Goal: Find specific page/section: Find specific page/section

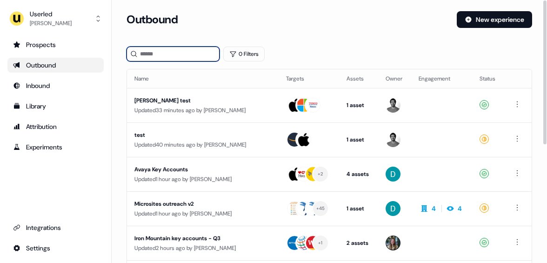
click at [189, 53] on input at bounding box center [173, 54] width 93 height 15
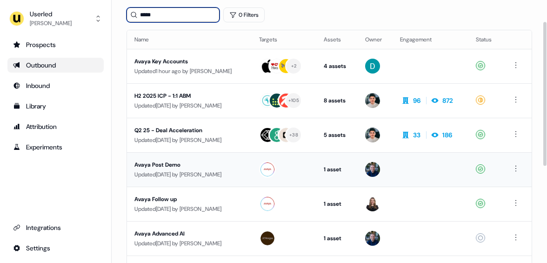
scroll to position [39, 0]
type input "*****"
click at [231, 165] on div "Avaya Post Demo" at bounding box center [190, 164] width 110 height 9
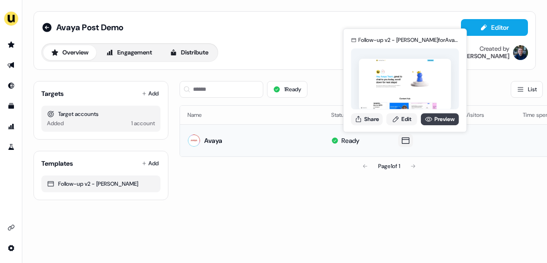
click at [432, 118] on link "Preview" at bounding box center [440, 119] width 38 height 12
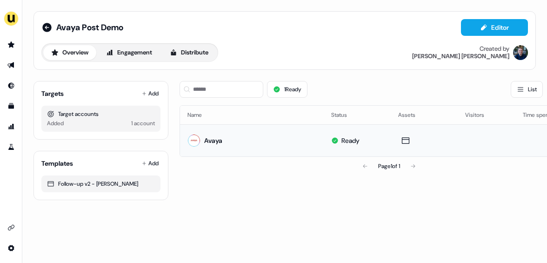
click at [263, 187] on div "1 Ready List Thumbnails Name Status Assets Visitors Time spent Avaya Ready Page…" at bounding box center [389, 137] width 419 height 127
